Goal: Transaction & Acquisition: Purchase product/service

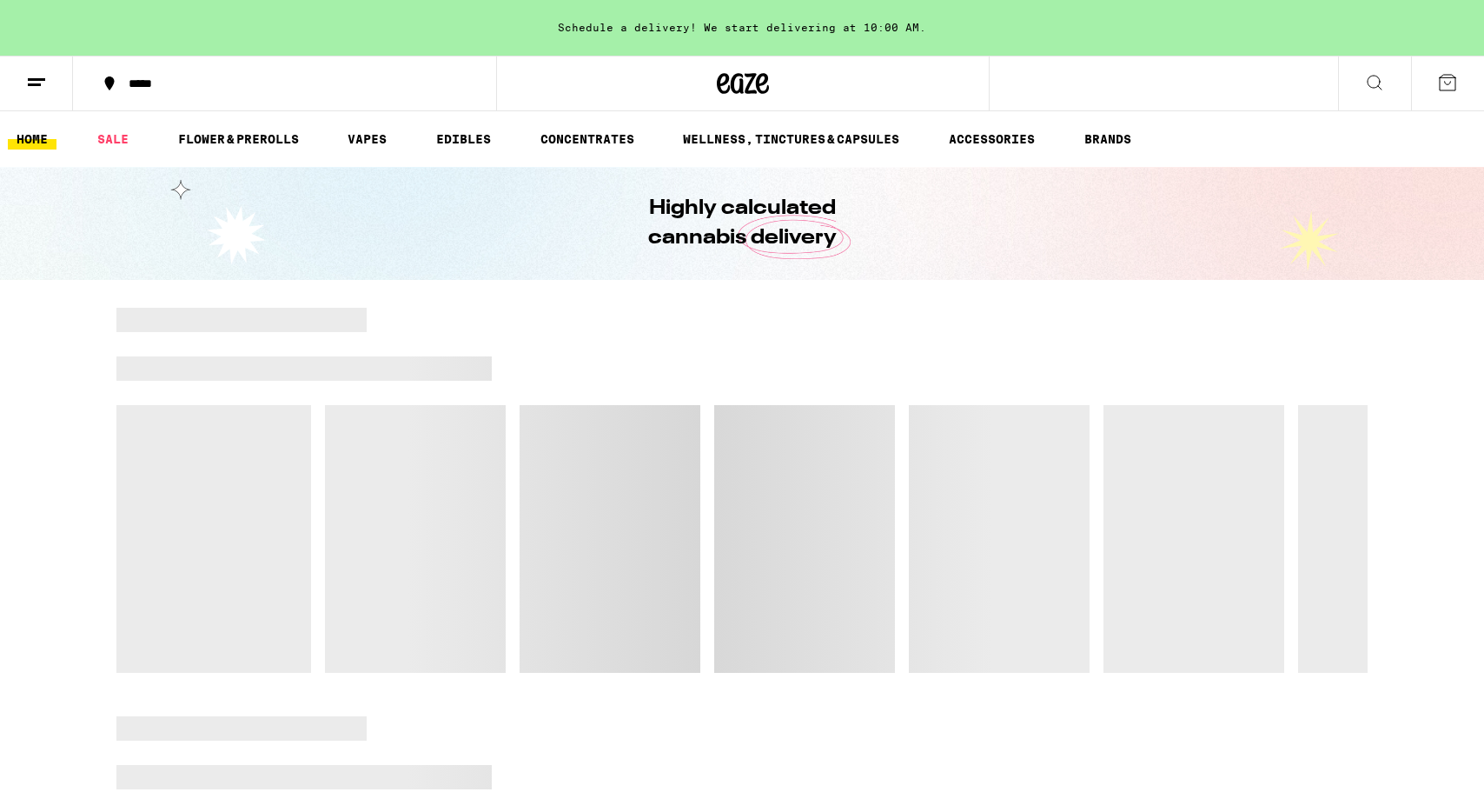
click at [1360, 75] on button at bounding box center [1375, 83] width 73 height 55
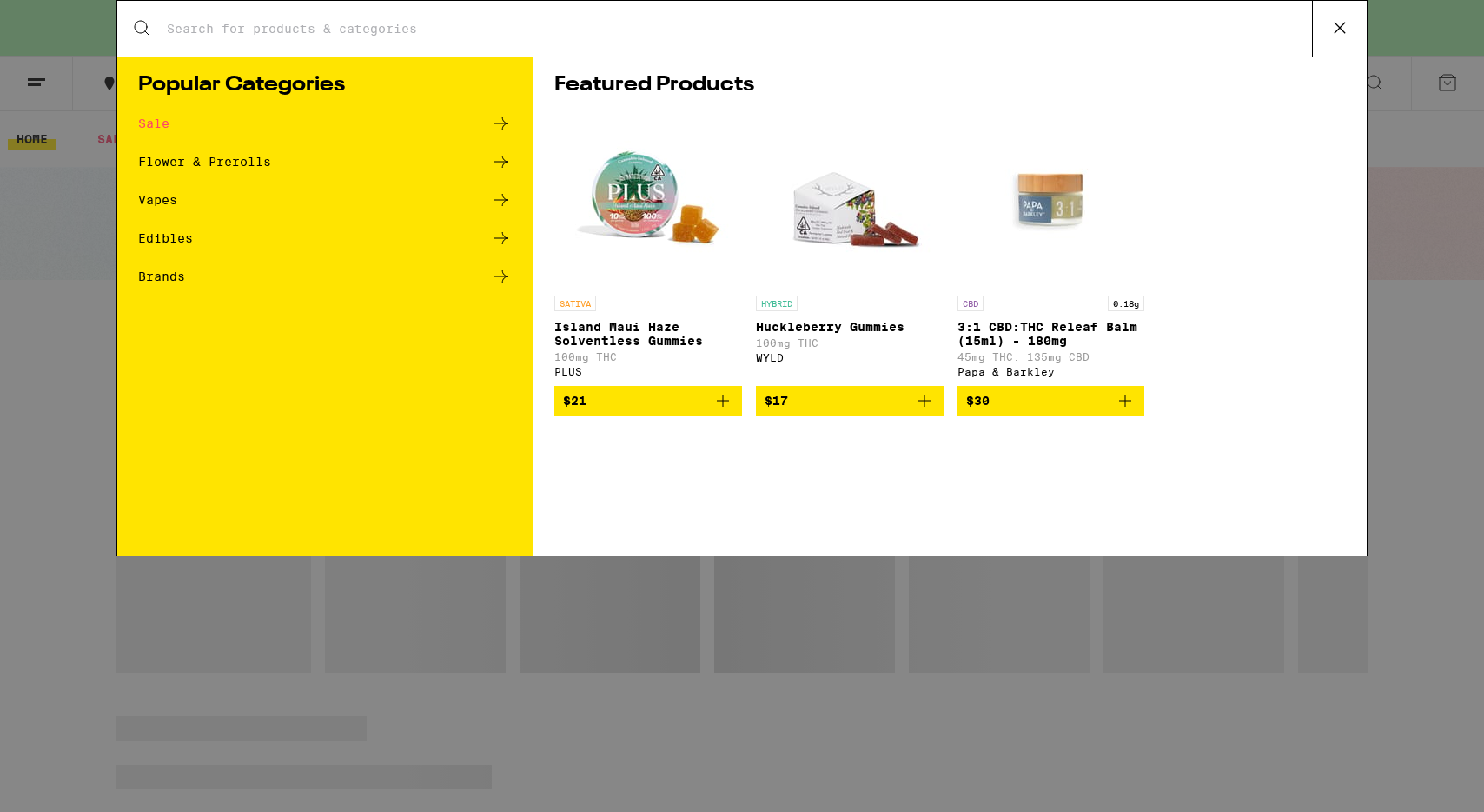
click at [995, 46] on div "Search for Products" at bounding box center [742, 29] width 1250 height 56
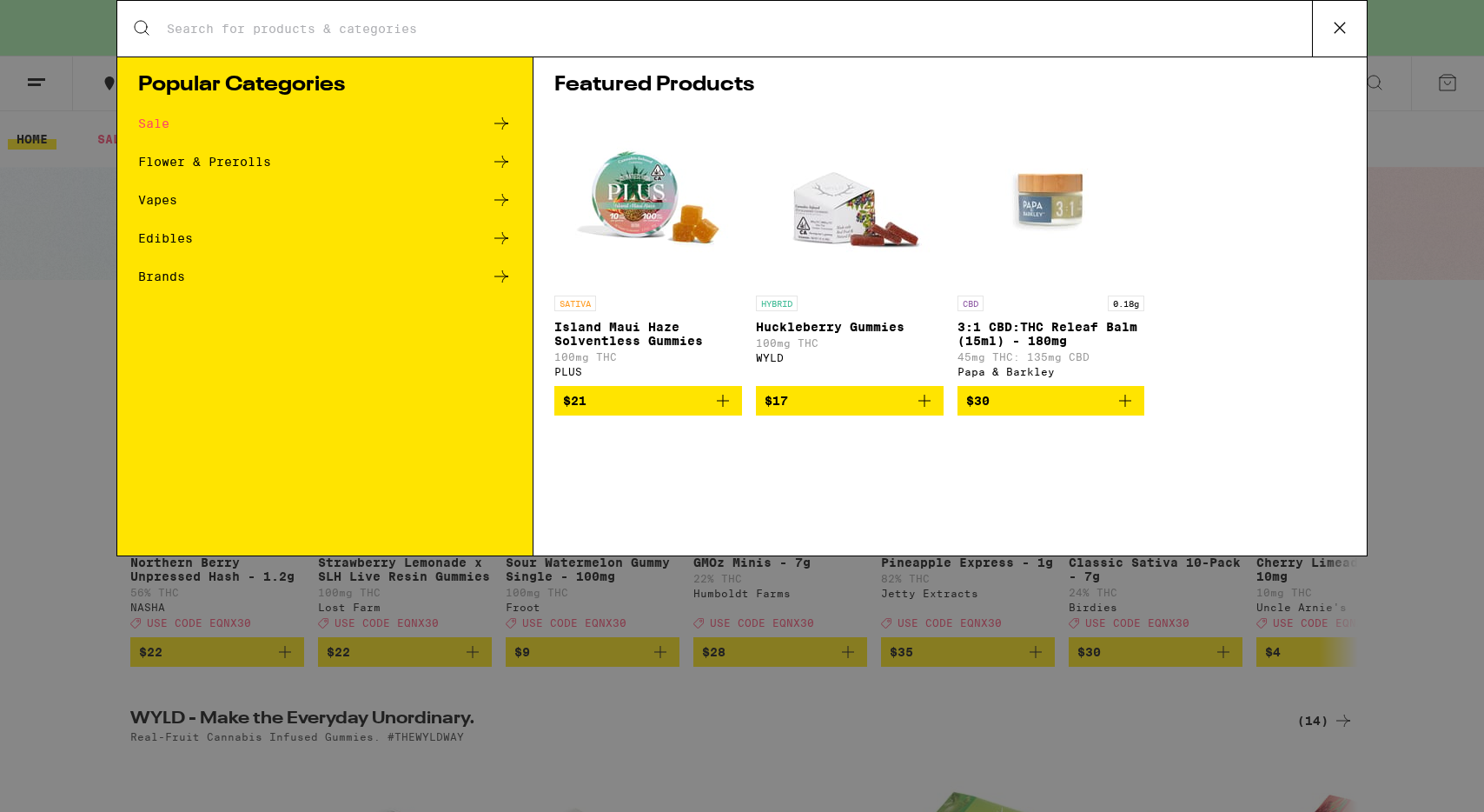
click at [944, 36] on input "Search for Products" at bounding box center [739, 29] width 1147 height 15
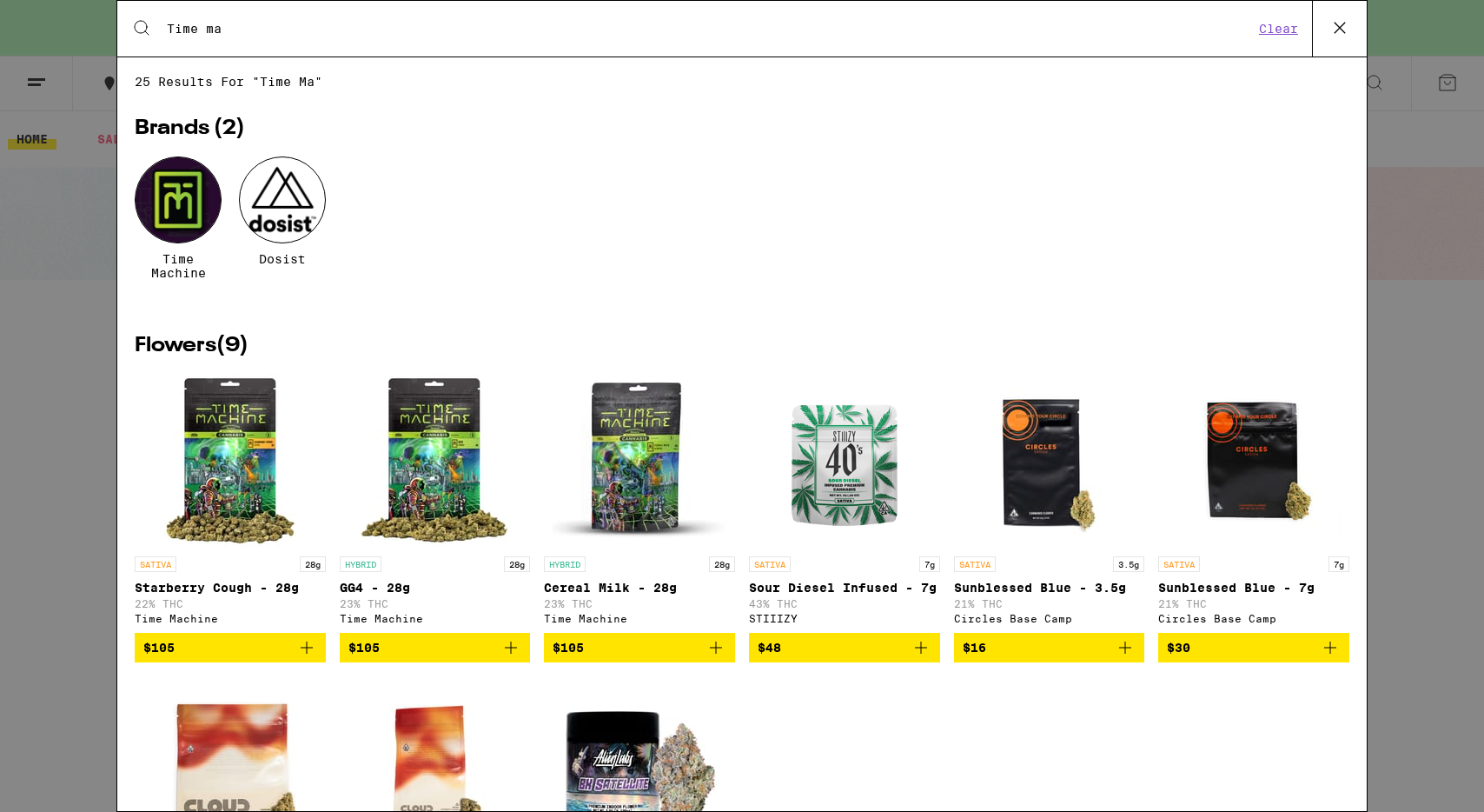
type input "Time ma"
click at [175, 187] on div at bounding box center [178, 199] width 87 height 87
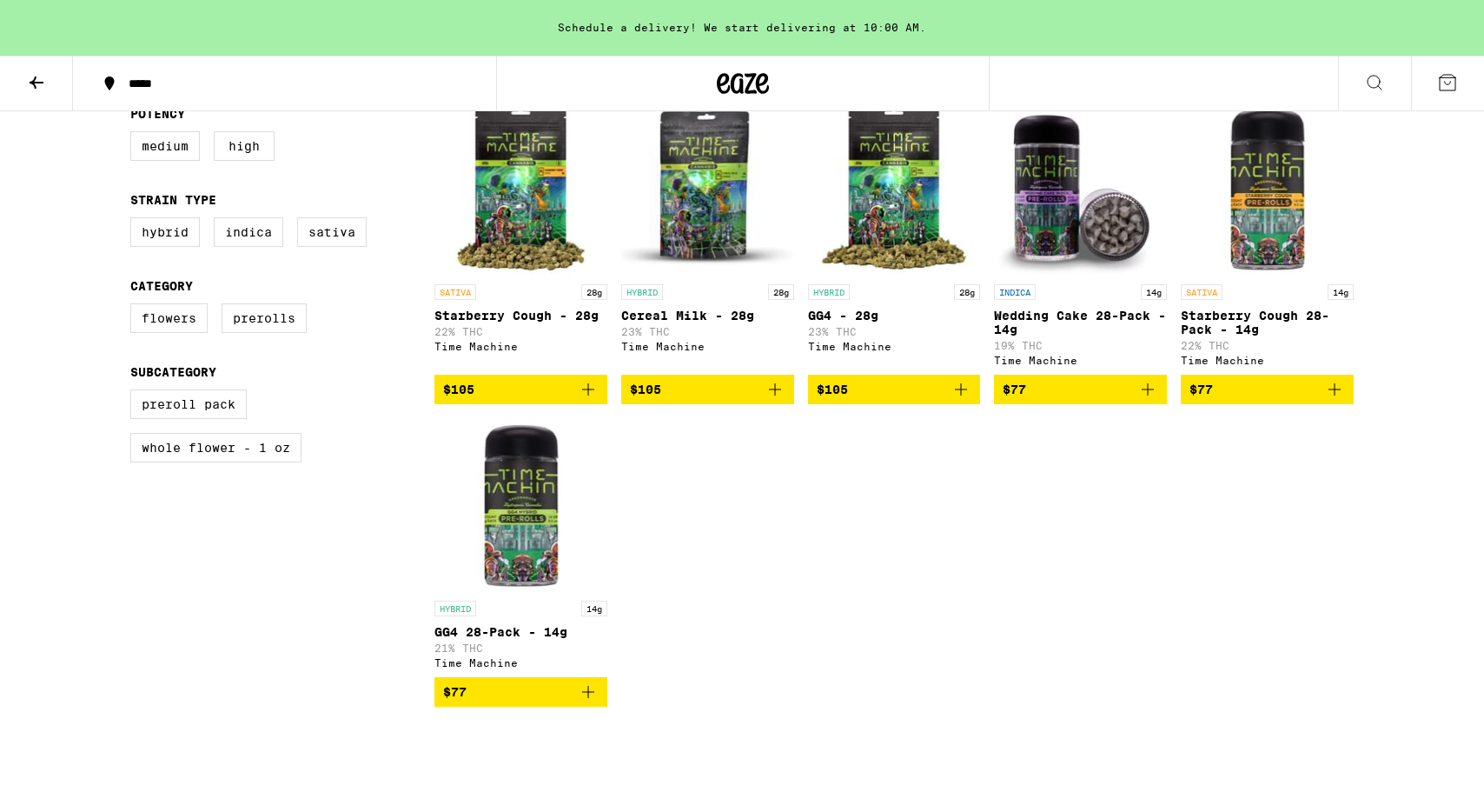
scroll to position [468, 0]
